Goal: Task Accomplishment & Management: Complete application form

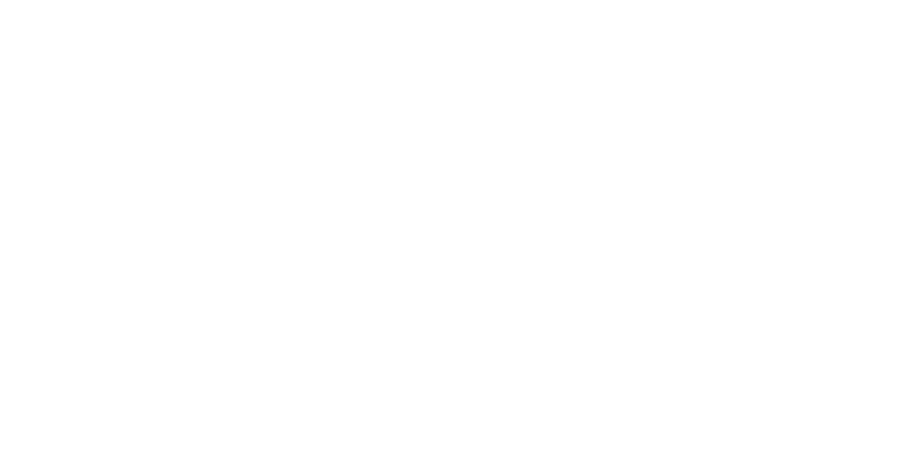
click at [0, 0] on html at bounding box center [0, 0] width 0 height 0
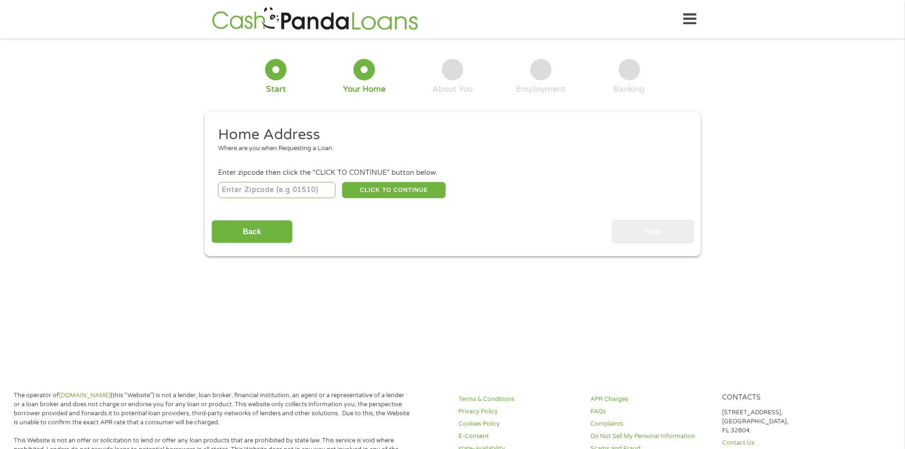
click at [246, 190] on input "number" at bounding box center [276, 190] width 117 height 16
type input "91790"
click at [365, 190] on button "CLICK TO CONTINUE" at bounding box center [394, 190] width 104 height 16
type input "91790"
type input "West Covina"
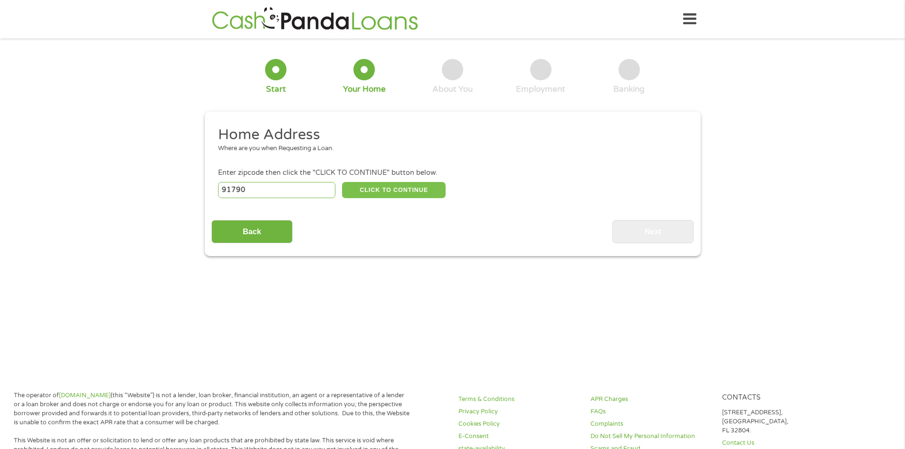
select select "[US_STATE]"
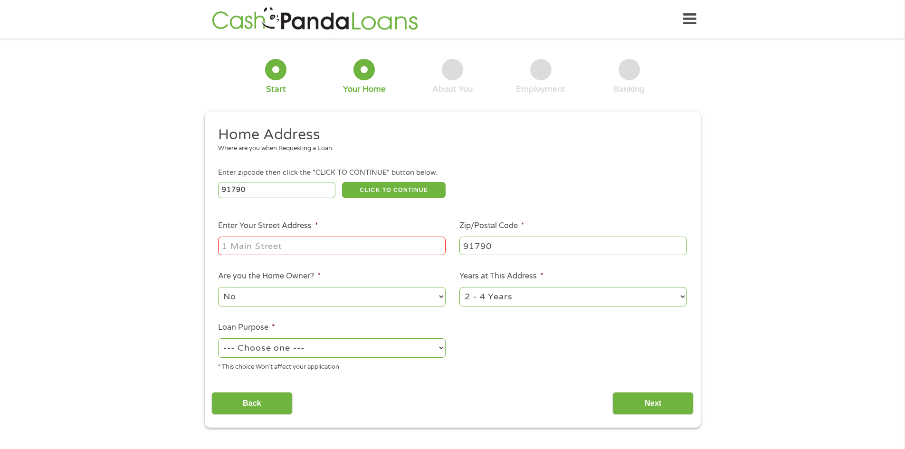
click at [290, 247] on input "Enter Your Street Address *" at bounding box center [331, 246] width 227 height 18
type input "[STREET_ADDRESS][PERSON_NAME]"
click at [681, 298] on select "1 Year or less 1 - 2 Years 2 - 4 Years Over 4 Years" at bounding box center [572, 296] width 227 height 19
select select "12months"
click at [459, 287] on select "1 Year or less 1 - 2 Years 2 - 4 Years Over 4 Years" at bounding box center [572, 296] width 227 height 19
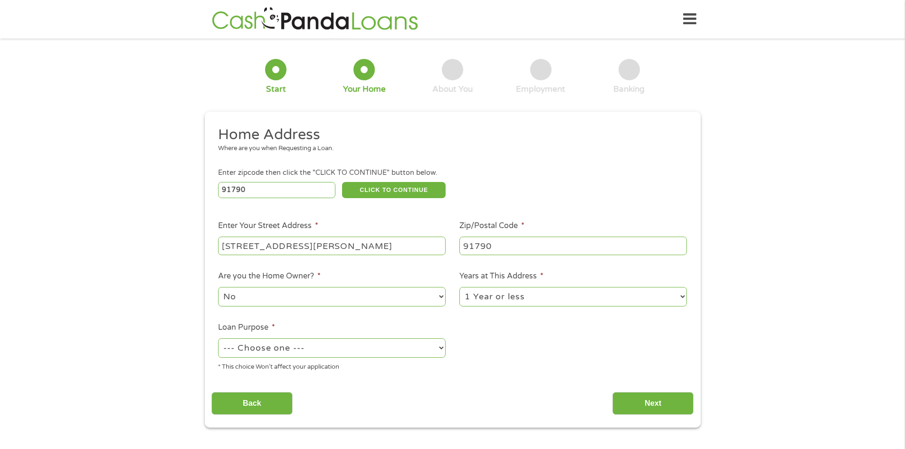
click at [293, 350] on select "--- Choose one --- Pay Bills Debt Consolidation Home Improvement Major Purchase…" at bounding box center [331, 347] width 227 height 19
select select "other"
click at [218, 338] on select "--- Choose one --- Pay Bills Debt Consolidation Home Improvement Major Purchase…" at bounding box center [331, 347] width 227 height 19
click at [644, 396] on input "Next" at bounding box center [652, 403] width 81 height 23
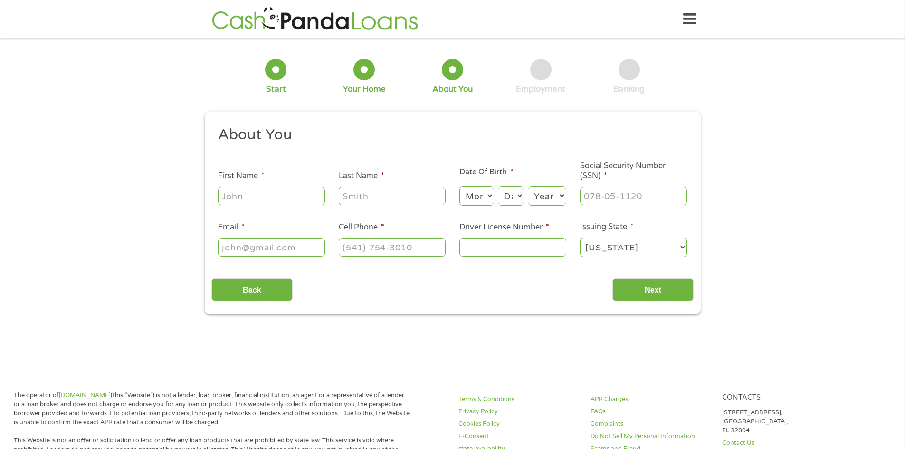
click at [262, 198] on input "First Name *" at bounding box center [271, 196] width 107 height 18
type input "[PERSON_NAME]"
select select "6"
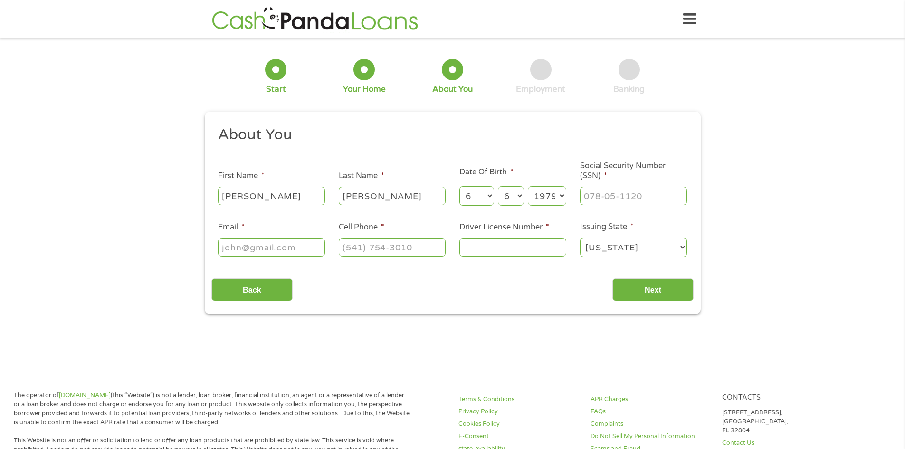
select select "1974"
type input "607-22-1751"
type input "[EMAIL_ADDRESS][DOMAIN_NAME]"
type input "[PHONE_NUMBER]"
type input "a7491150"
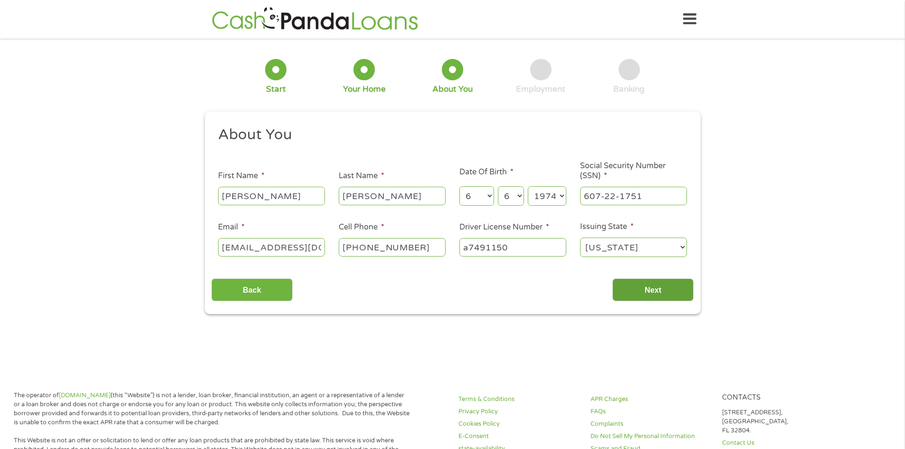
click at [643, 287] on input "Next" at bounding box center [652, 289] width 81 height 23
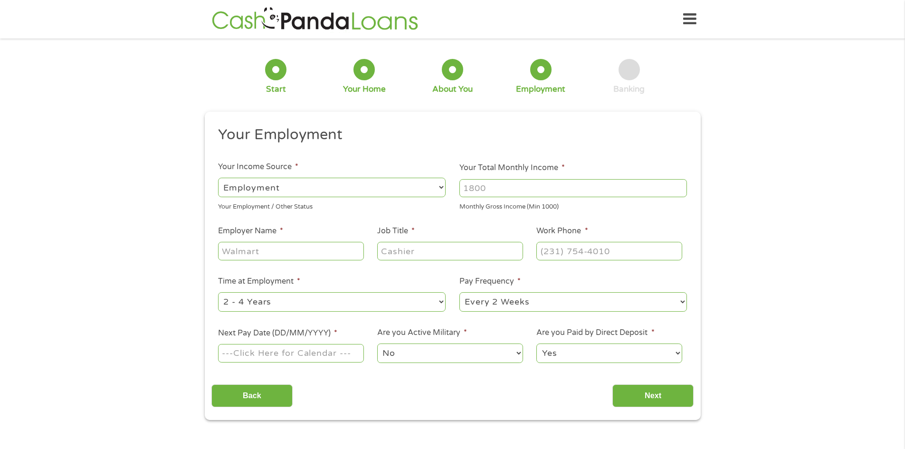
click at [493, 188] on input "Your Total Monthly Income *" at bounding box center [572, 188] width 227 height 18
type input "3675"
click at [292, 249] on input "Employer Name *" at bounding box center [290, 251] width 145 height 18
type input "Foothill ENT Care Specialist"
type input "office manager"
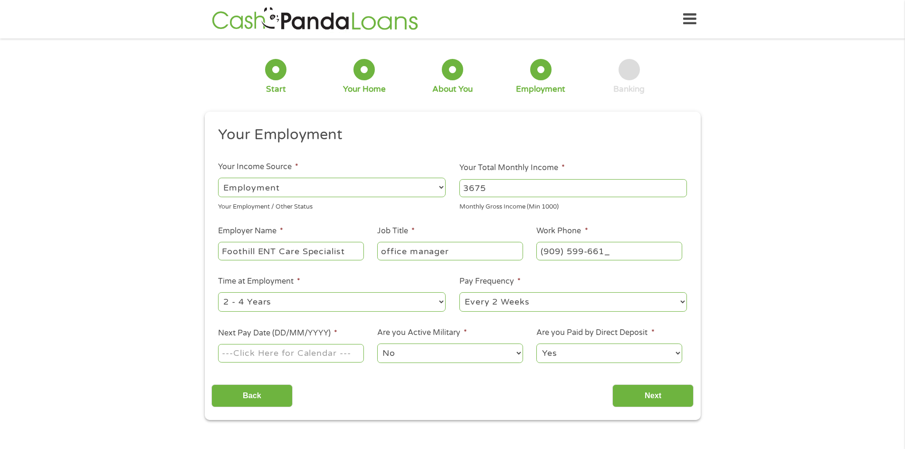
type input "[PHONE_NUMBER]"
click at [441, 301] on select "--- Choose one --- 1 Year or less 1 - 2 Years 2 - 4 Years Over 4 Years" at bounding box center [331, 301] width 227 height 19
select select "60months"
click at [218, 292] on select "--- Choose one --- 1 Year or less 1 - 2 Years 2 - 4 Years Over 4 Years" at bounding box center [331, 301] width 227 height 19
click at [244, 360] on input "Next Pay Date (DD/MM/YYYY) *" at bounding box center [290, 353] width 145 height 18
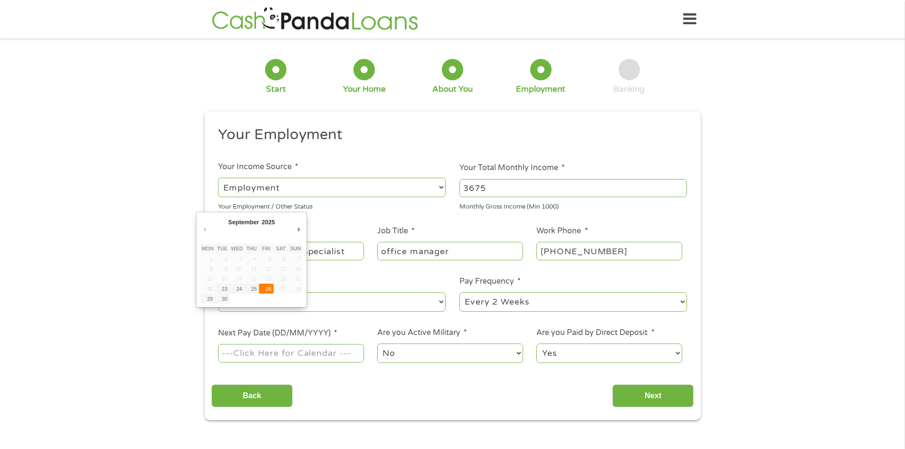
type input "[DATE]"
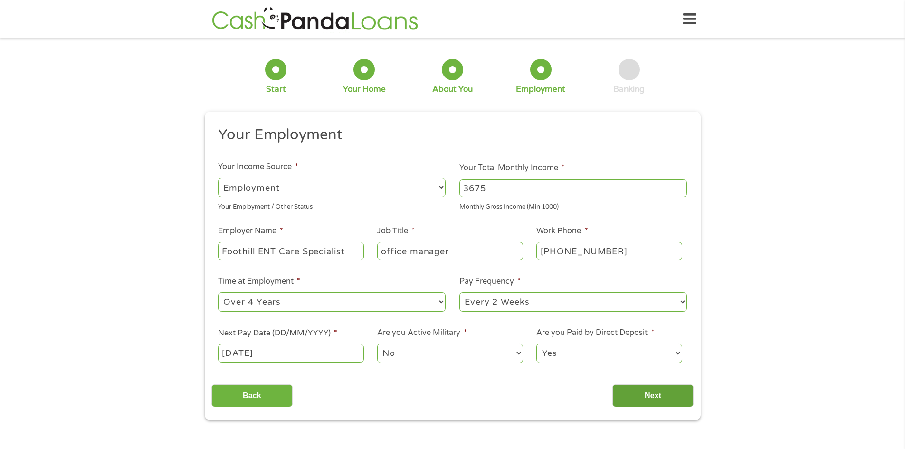
click at [651, 393] on input "Next" at bounding box center [652, 395] width 81 height 23
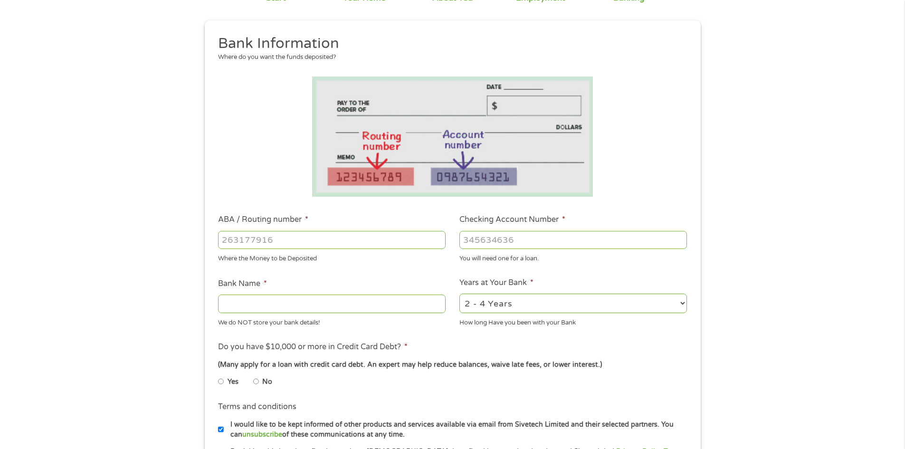
scroll to position [95, 0]
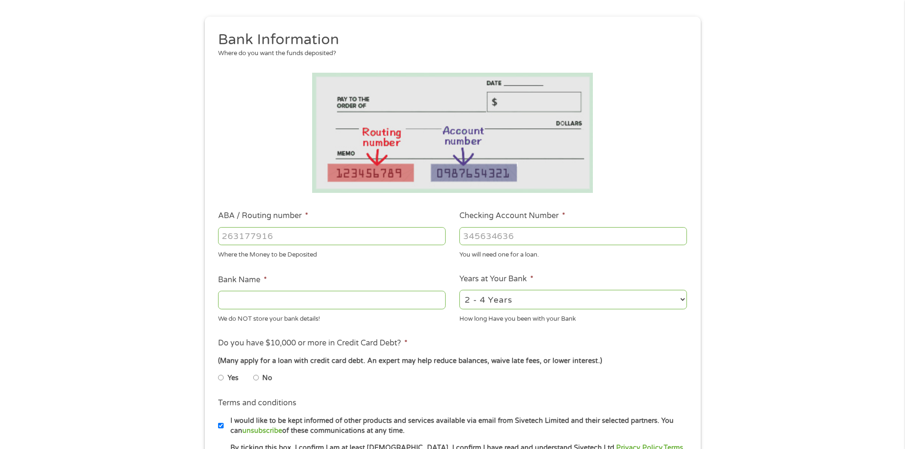
click at [293, 236] on input "ABA / Routing number *" at bounding box center [331, 236] width 227 height 18
type input "256074974"
type input "NAVY FEDERAL CREDIT UNION"
type input "256074974"
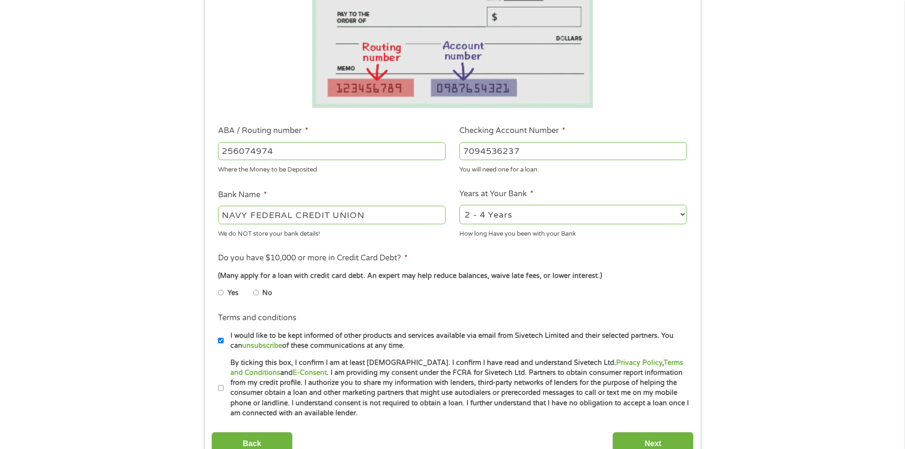
scroll to position [190, 0]
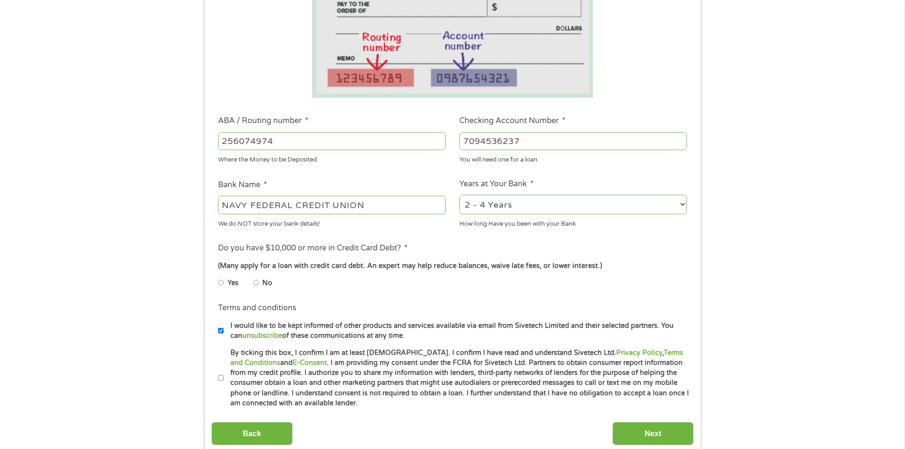
type input "7094536237"
click at [258, 283] on input "No" at bounding box center [256, 282] width 6 height 15
radio input "true"
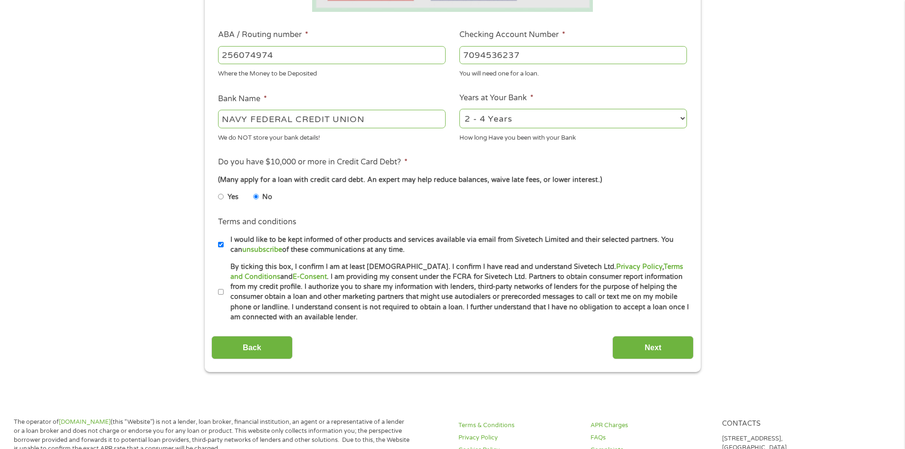
scroll to position [332, 0]
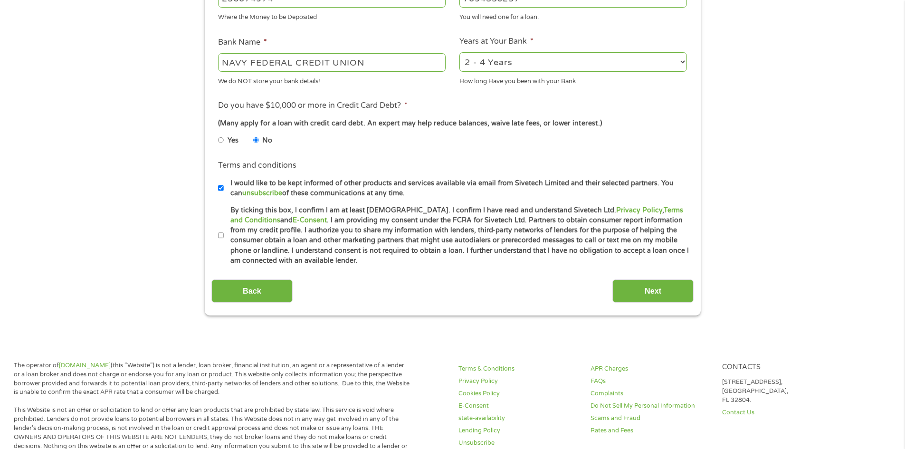
click at [220, 234] on input "By ticking this box, I confirm I am at least [DEMOGRAPHIC_DATA]. I confirm I ha…" at bounding box center [221, 235] width 6 height 15
checkbox input "true"
click at [651, 288] on input "Next" at bounding box center [652, 290] width 81 height 23
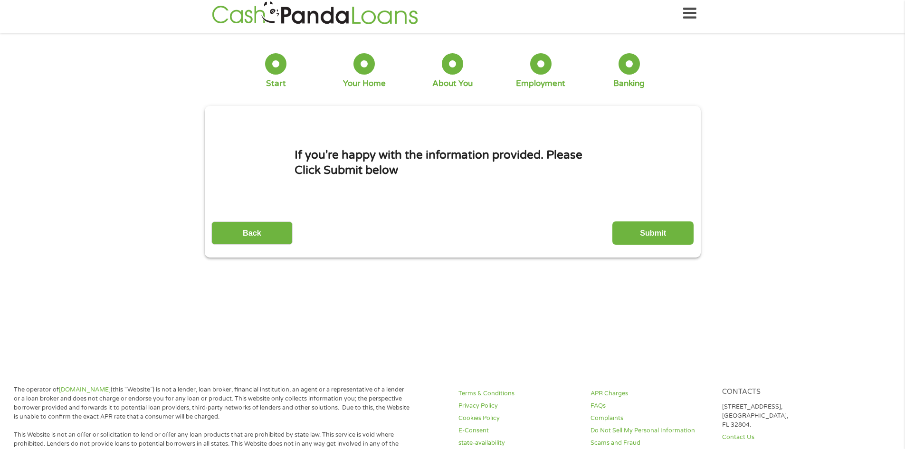
scroll to position [0, 0]
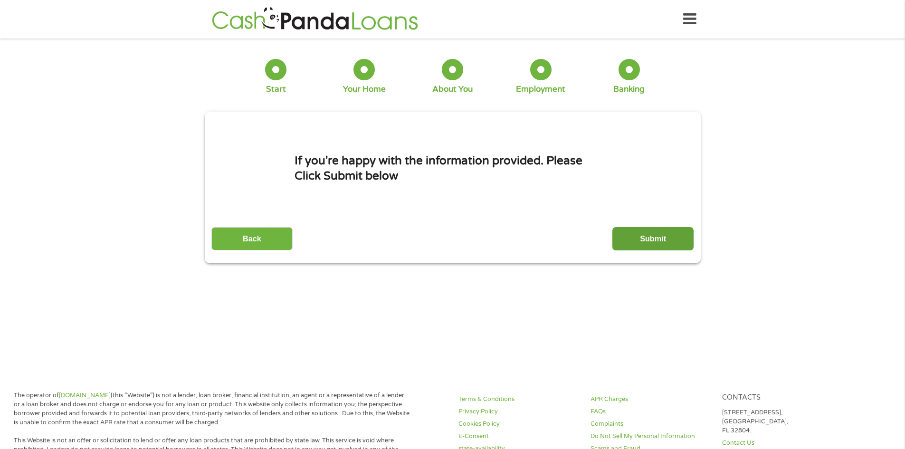
click at [637, 239] on input "Submit" at bounding box center [652, 238] width 81 height 23
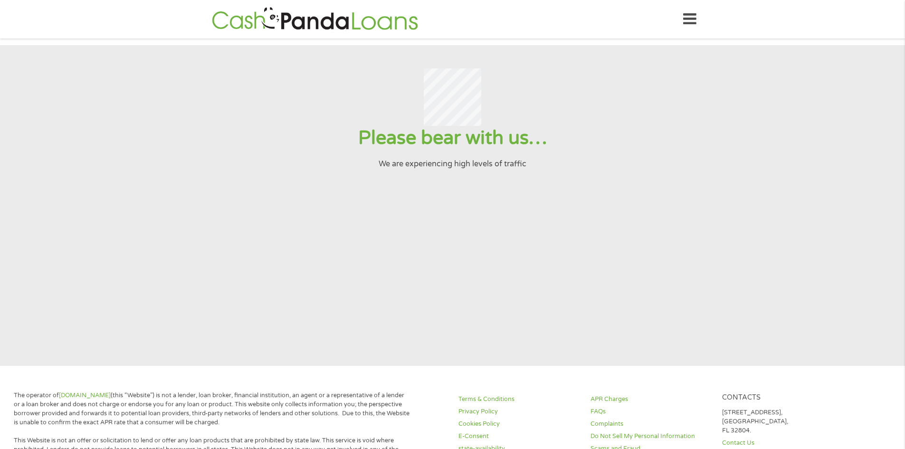
click at [688, 21] on icon at bounding box center [689, 19] width 13 height 23
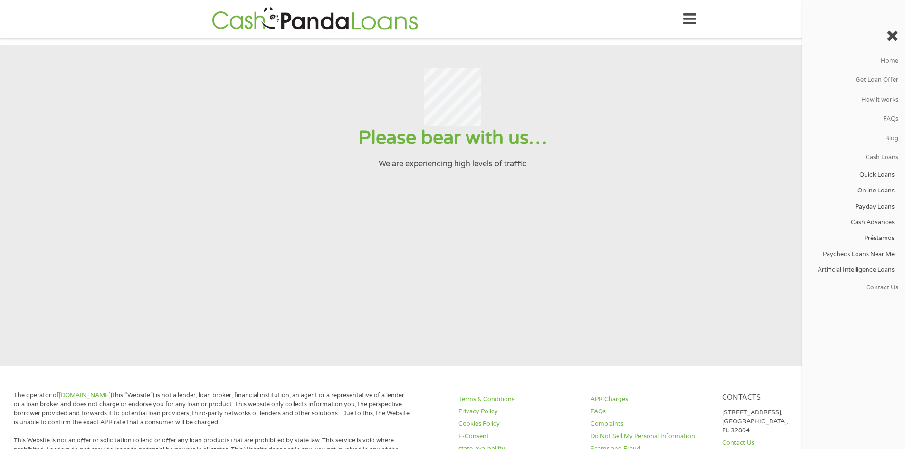
click at [636, 126] on div at bounding box center [451, 97] width 881 height 58
click at [893, 36] on icon at bounding box center [892, 35] width 12 height 15
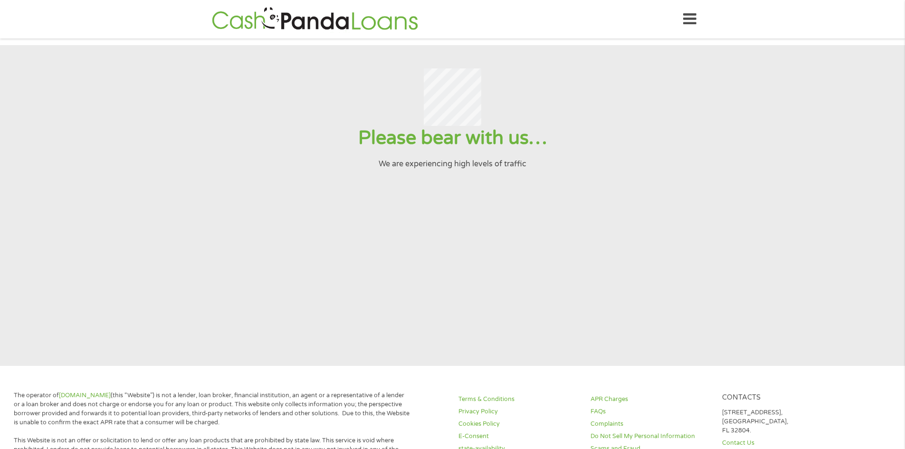
click at [508, 269] on section "Please bear with us… We are experiencing high levels of traffic" at bounding box center [452, 205] width 905 height 321
